Goal: Entertainment & Leisure: Browse casually

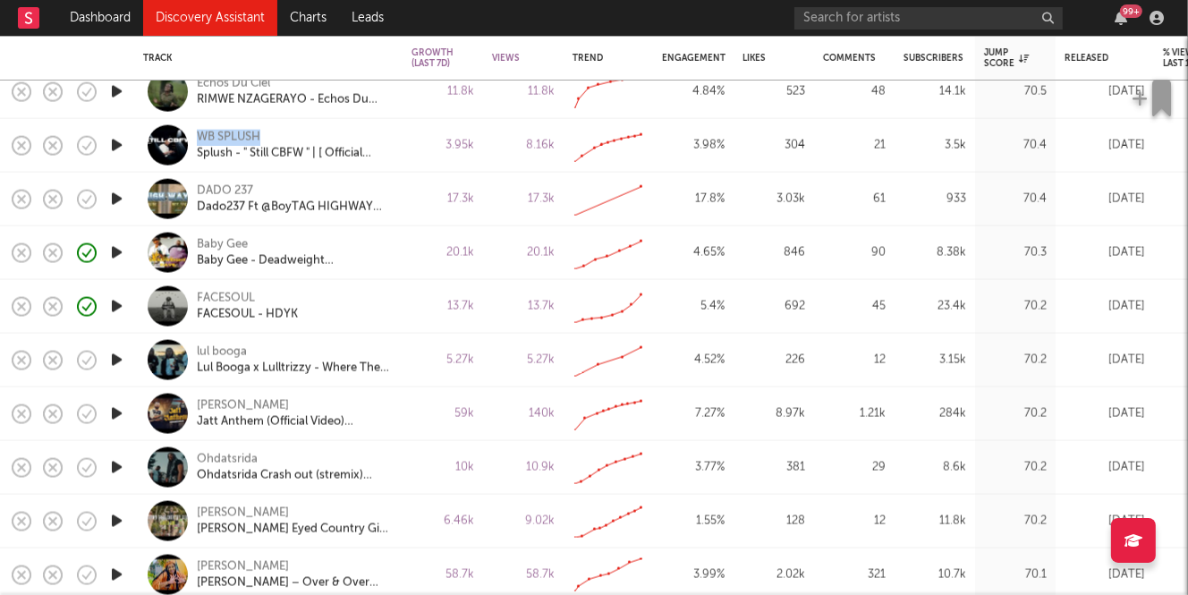
click at [114, 359] on icon "button" at bounding box center [116, 360] width 19 height 22
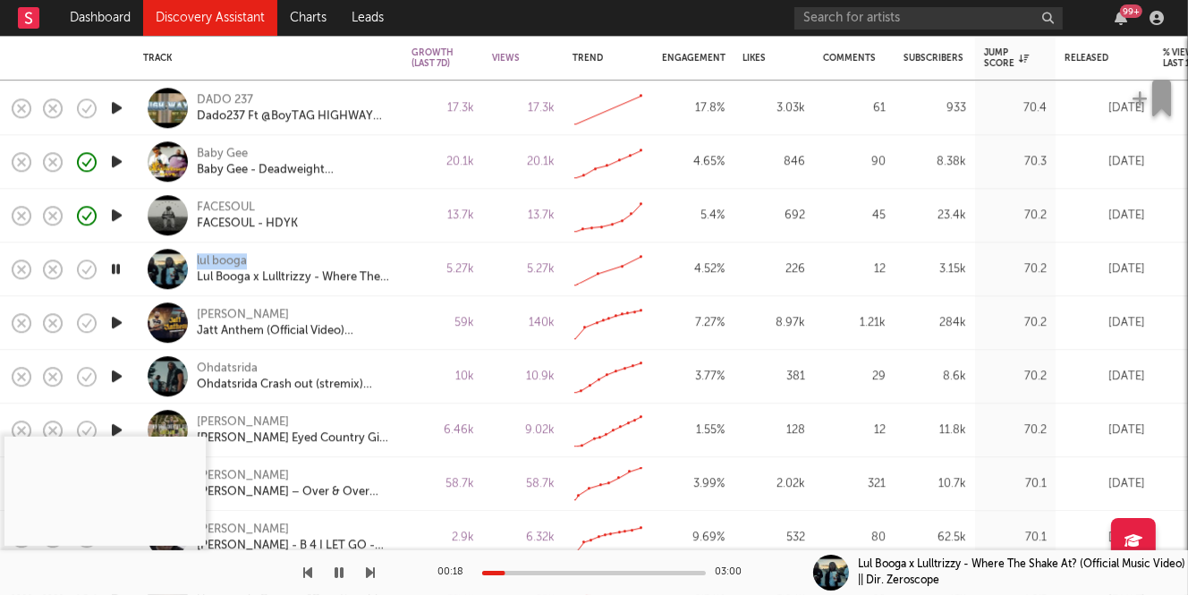
click at [118, 372] on icon "button" at bounding box center [116, 376] width 19 height 22
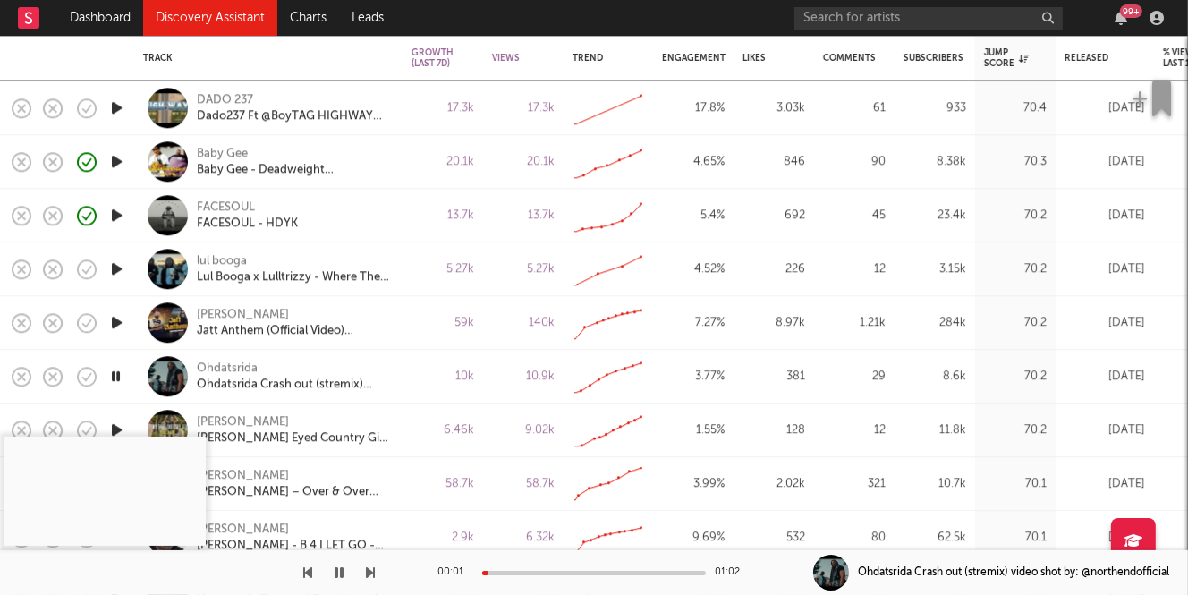
click at [538, 572] on div at bounding box center [594, 573] width 224 height 4
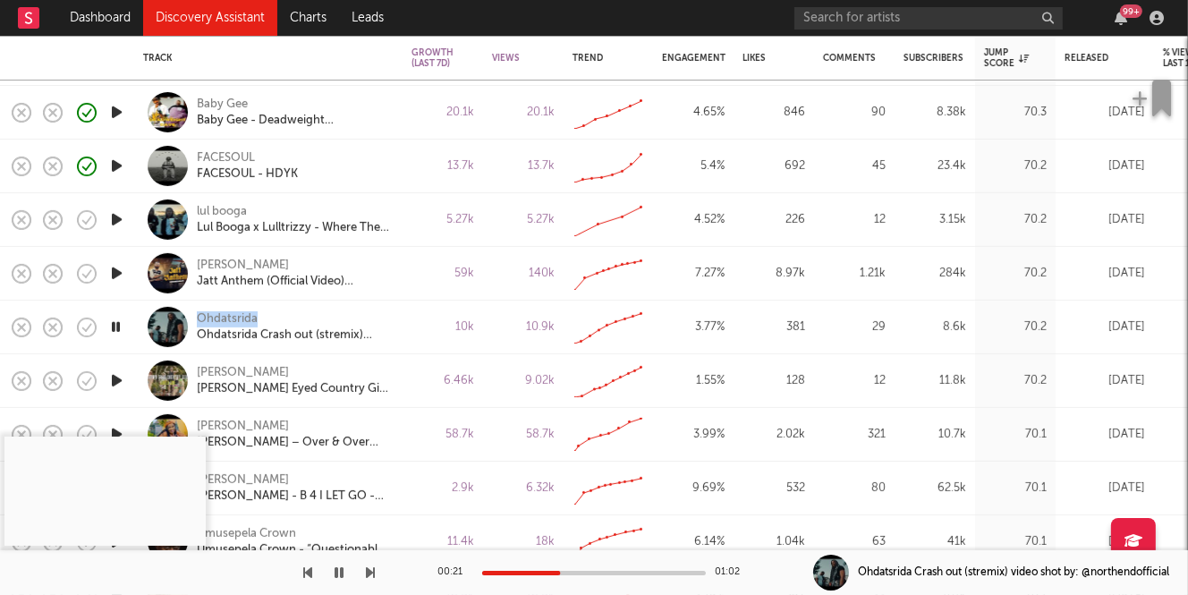
click at [116, 380] on icon "button" at bounding box center [116, 380] width 19 height 22
click at [529, 573] on div at bounding box center [594, 573] width 224 height 4
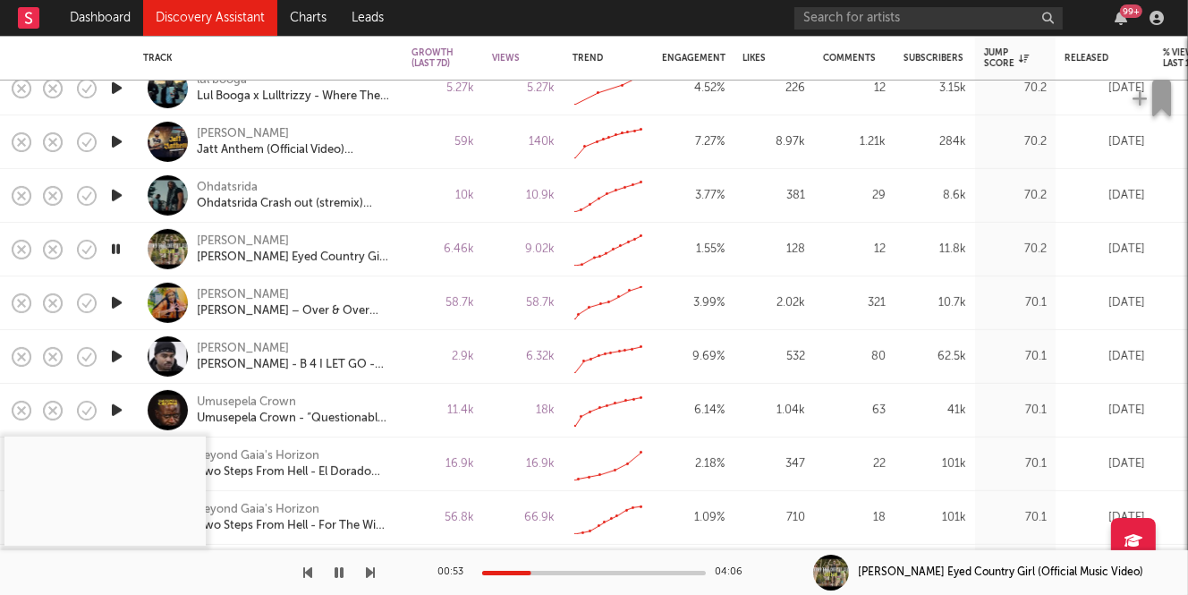
click at [117, 301] on icon "button" at bounding box center [116, 303] width 19 height 22
click at [537, 571] on div at bounding box center [594, 573] width 224 height 4
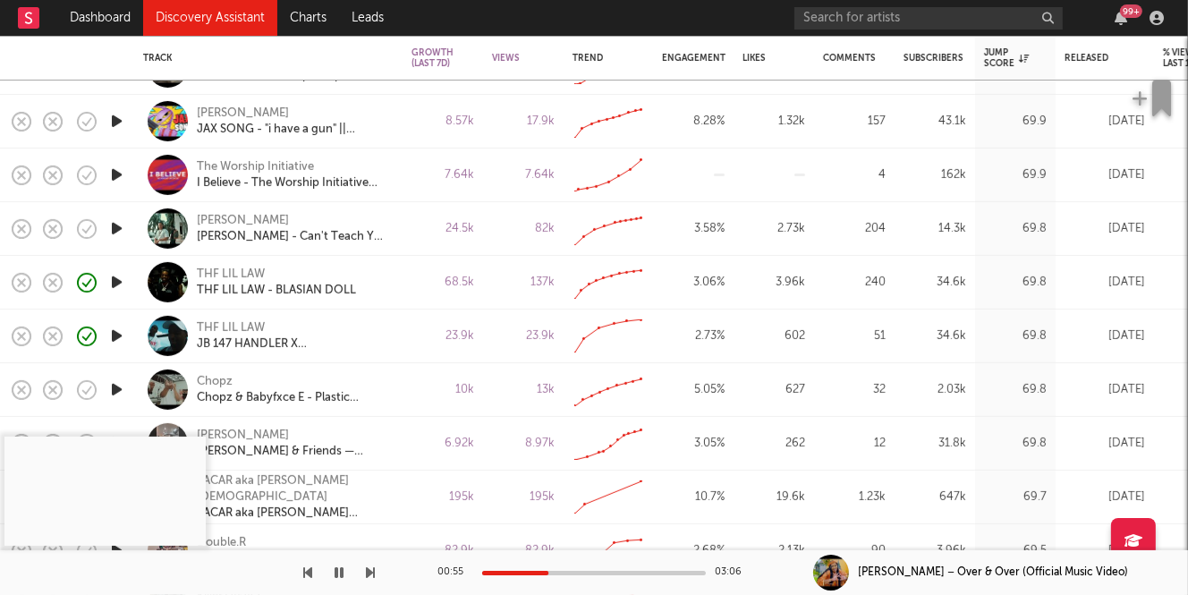
click at [122, 388] on icon "button" at bounding box center [116, 389] width 19 height 22
click at [495, 572] on div at bounding box center [594, 573] width 224 height 4
click at [343, 569] on icon "button" at bounding box center [338, 572] width 9 height 14
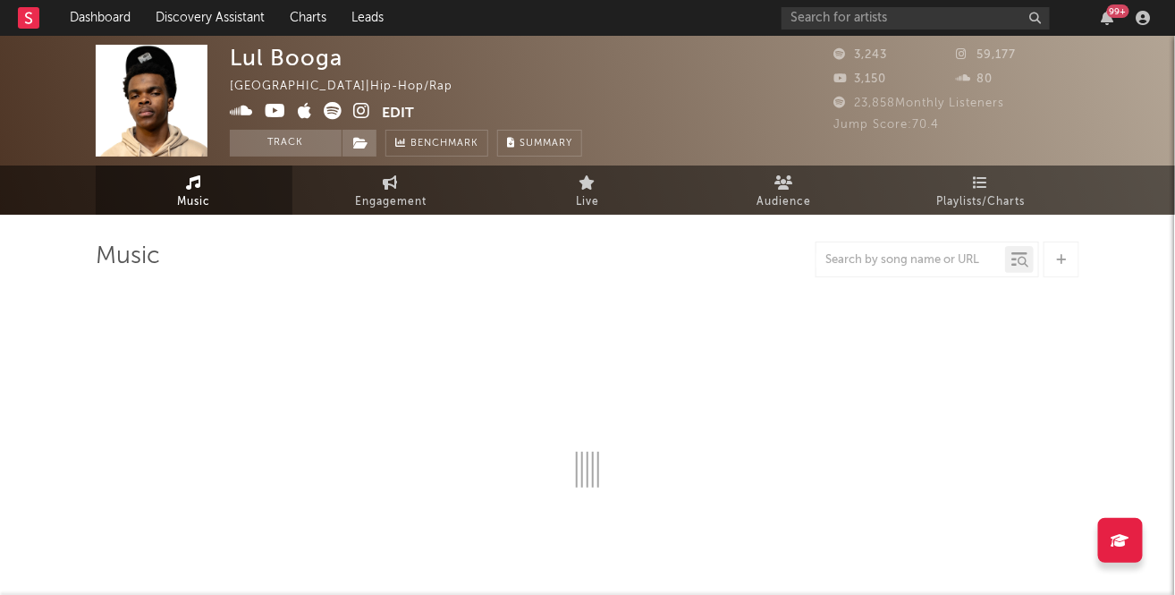
click at [363, 106] on icon at bounding box center [361, 111] width 17 height 18
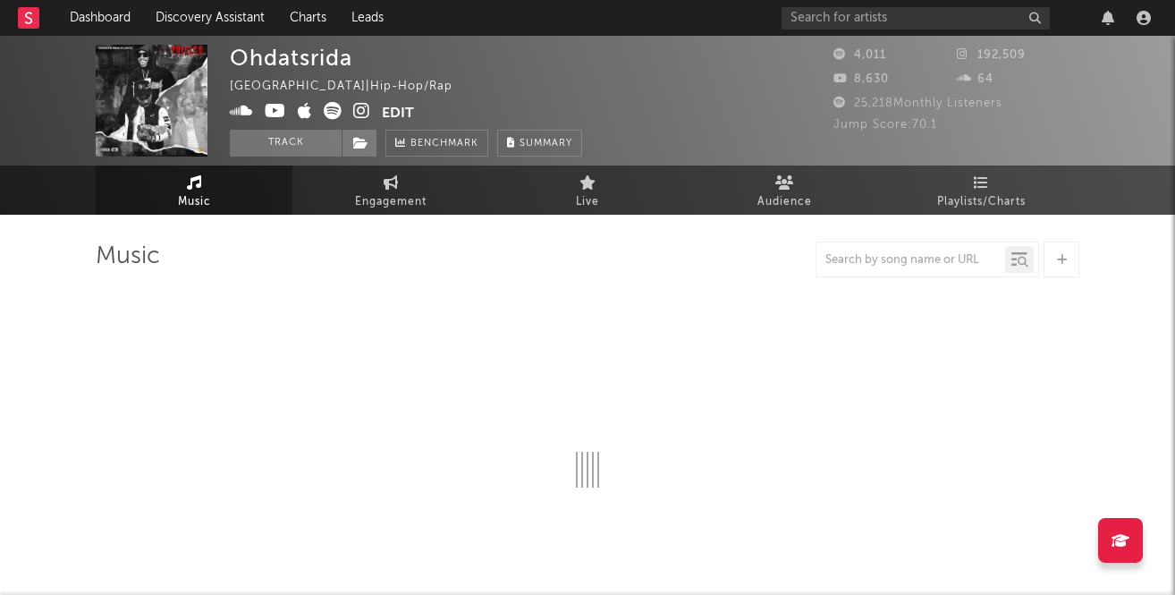
select select "6m"
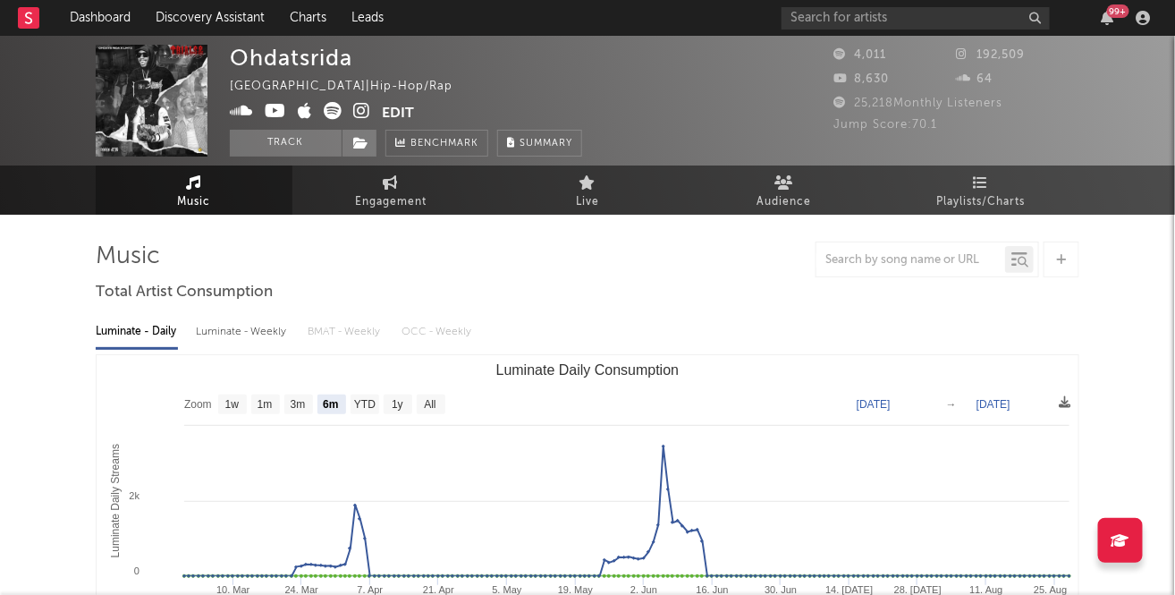
click at [235, 337] on div "Luminate - Weekly" at bounding box center [243, 332] width 94 height 30
select select "6m"
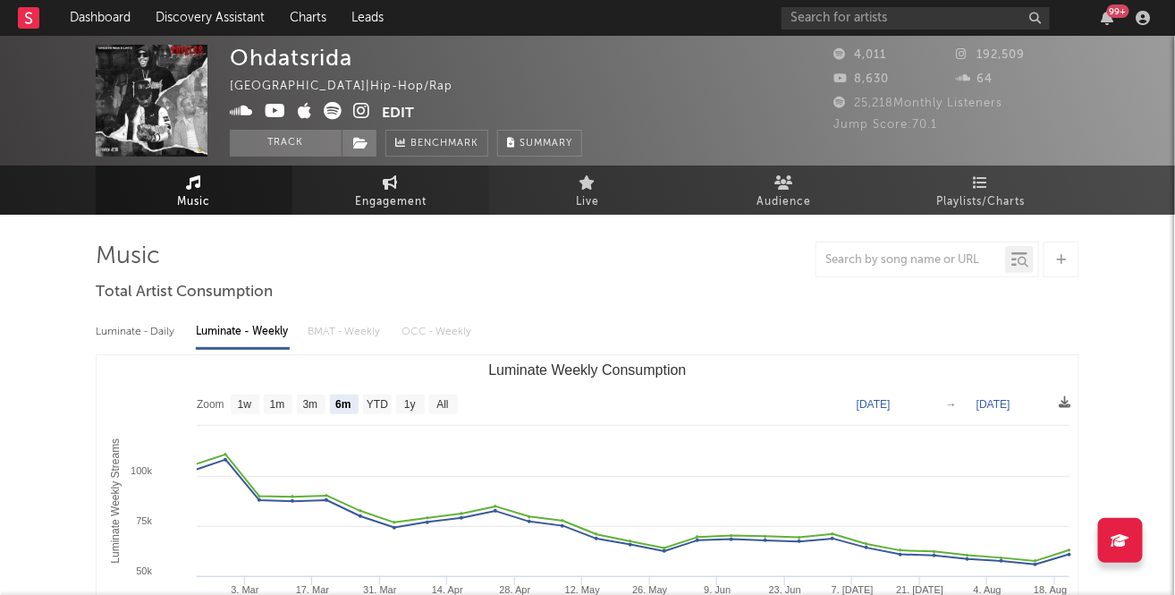
click at [410, 184] on link "Engagement" at bounding box center [390, 189] width 197 height 49
select select "1w"
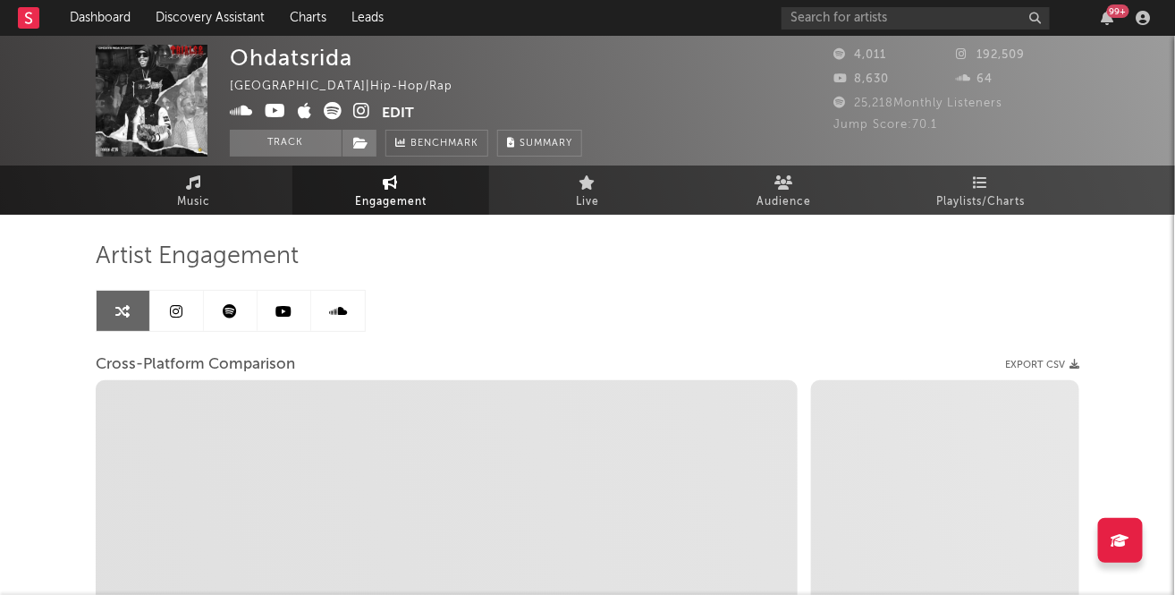
click at [363, 112] on icon at bounding box center [361, 111] width 17 height 18
select select "1m"
